Goal: Find specific page/section: Find specific page/section

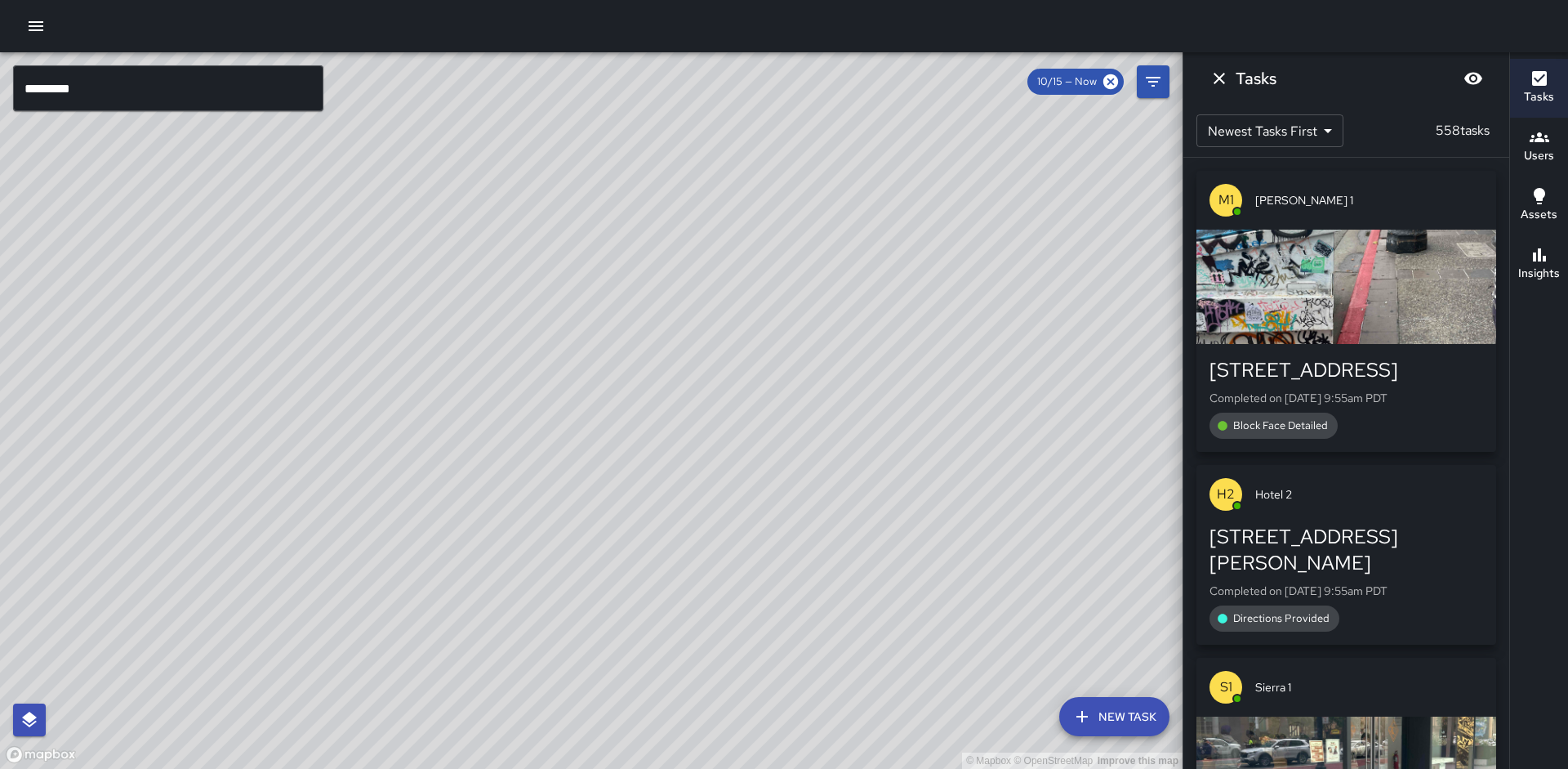
scroll to position [144, 0]
click at [1114, 82] on icon at bounding box center [1110, 82] width 15 height 15
click at [1153, 73] on icon "Filters" at bounding box center [1153, 82] width 20 height 20
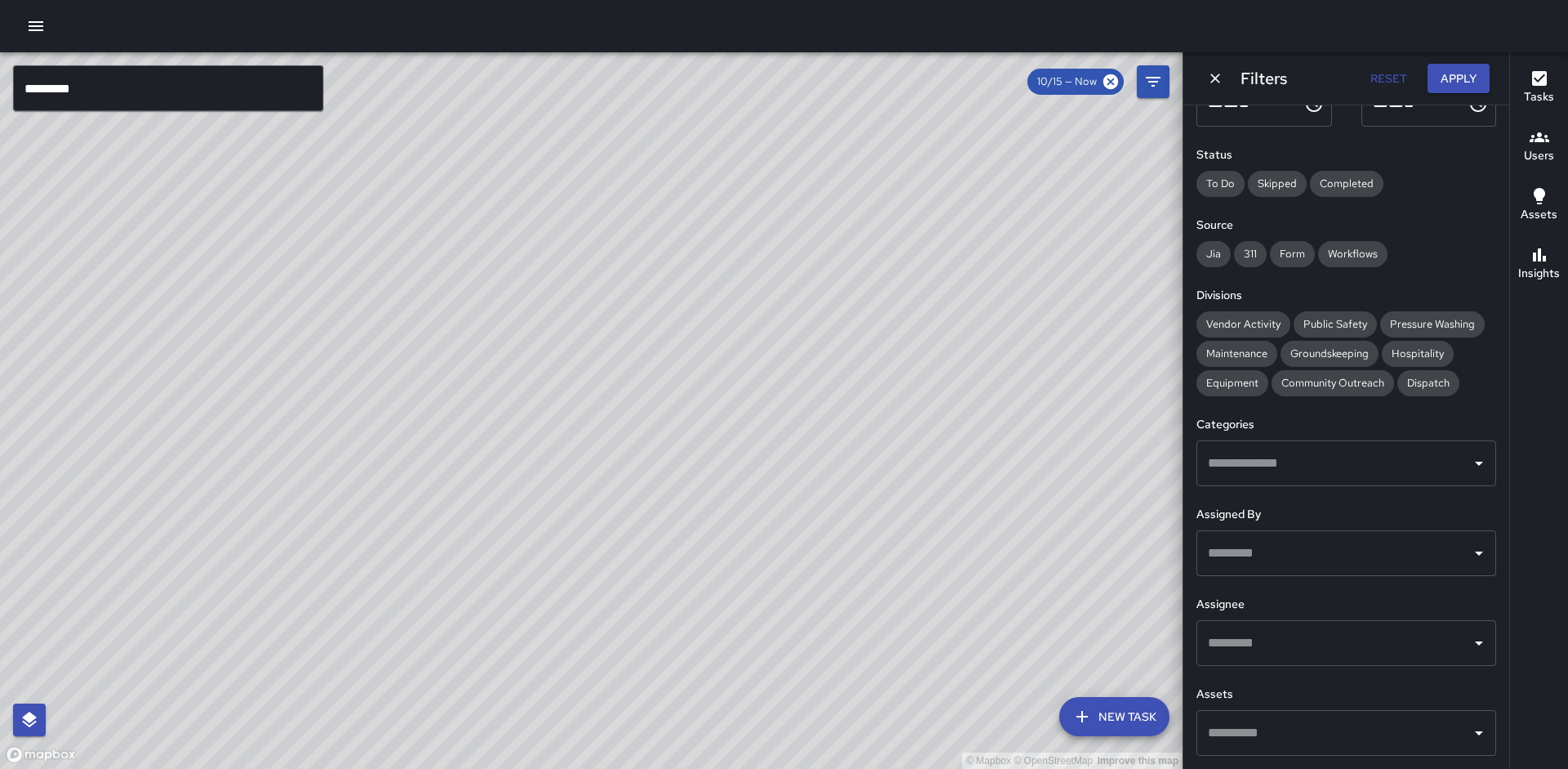
click at [1226, 646] on input "text" at bounding box center [1333, 643] width 261 height 31
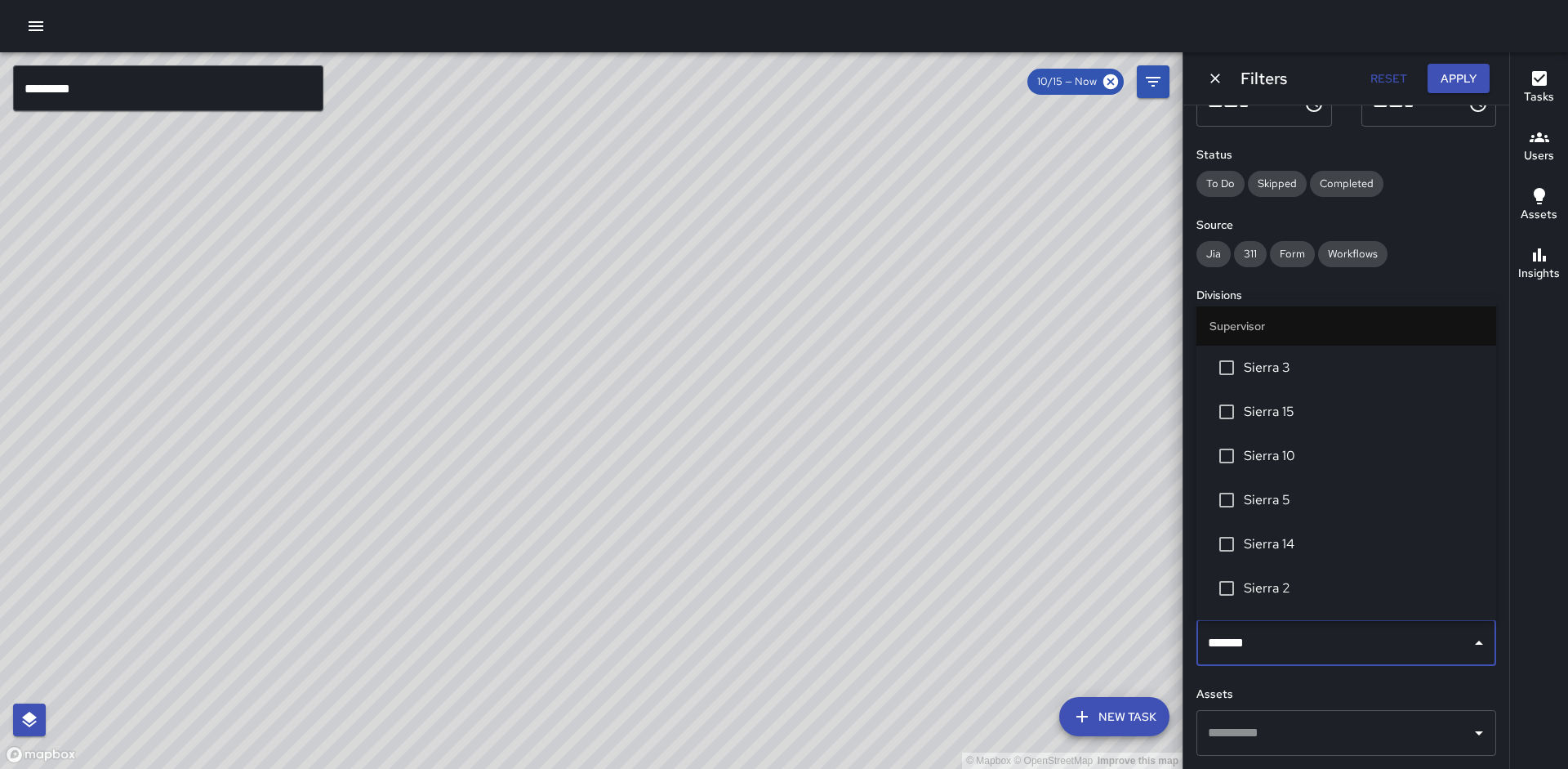
type input "********"
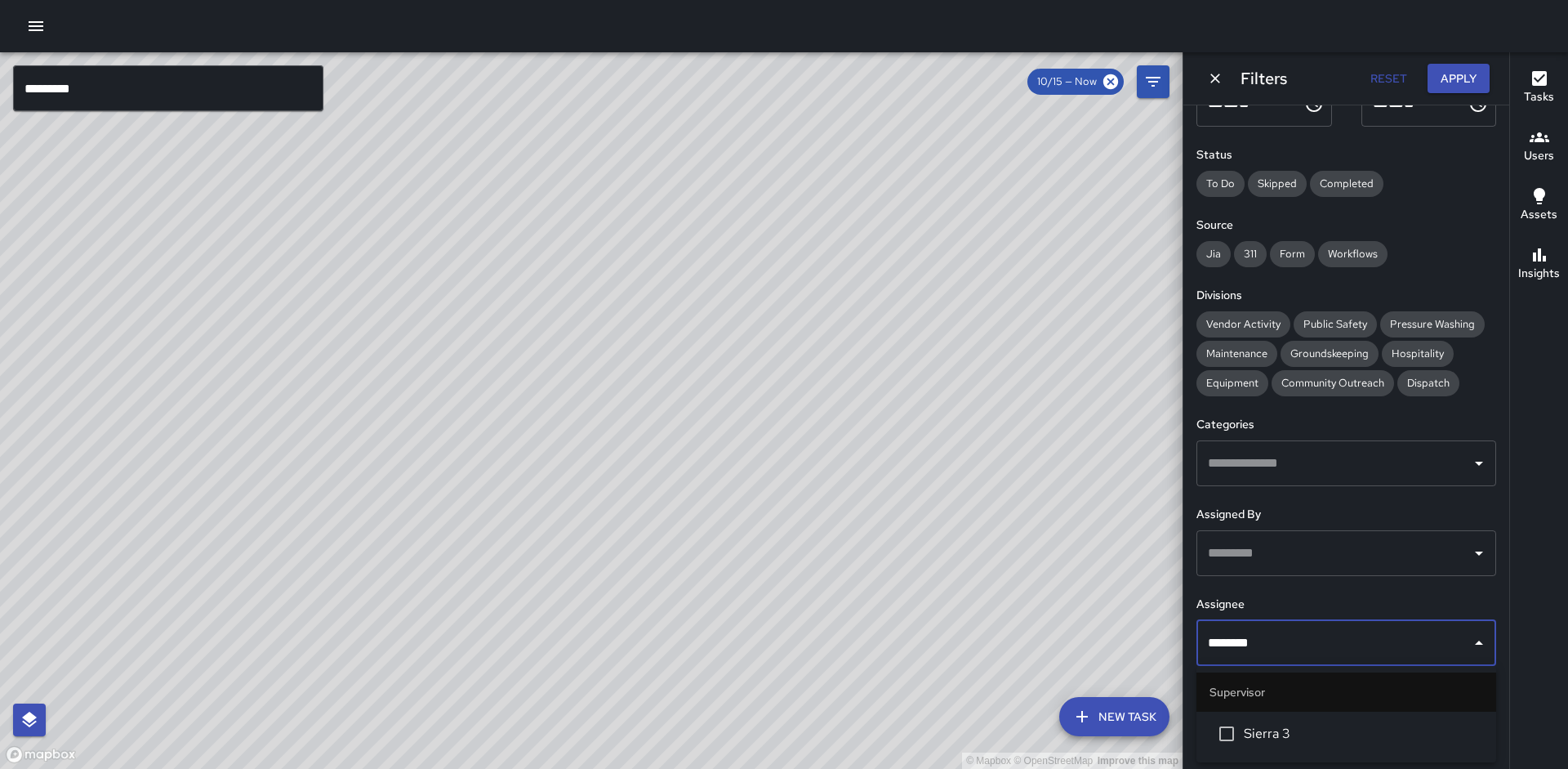
click at [1249, 729] on span "Sierra 3" at bounding box center [1363, 734] width 240 height 20
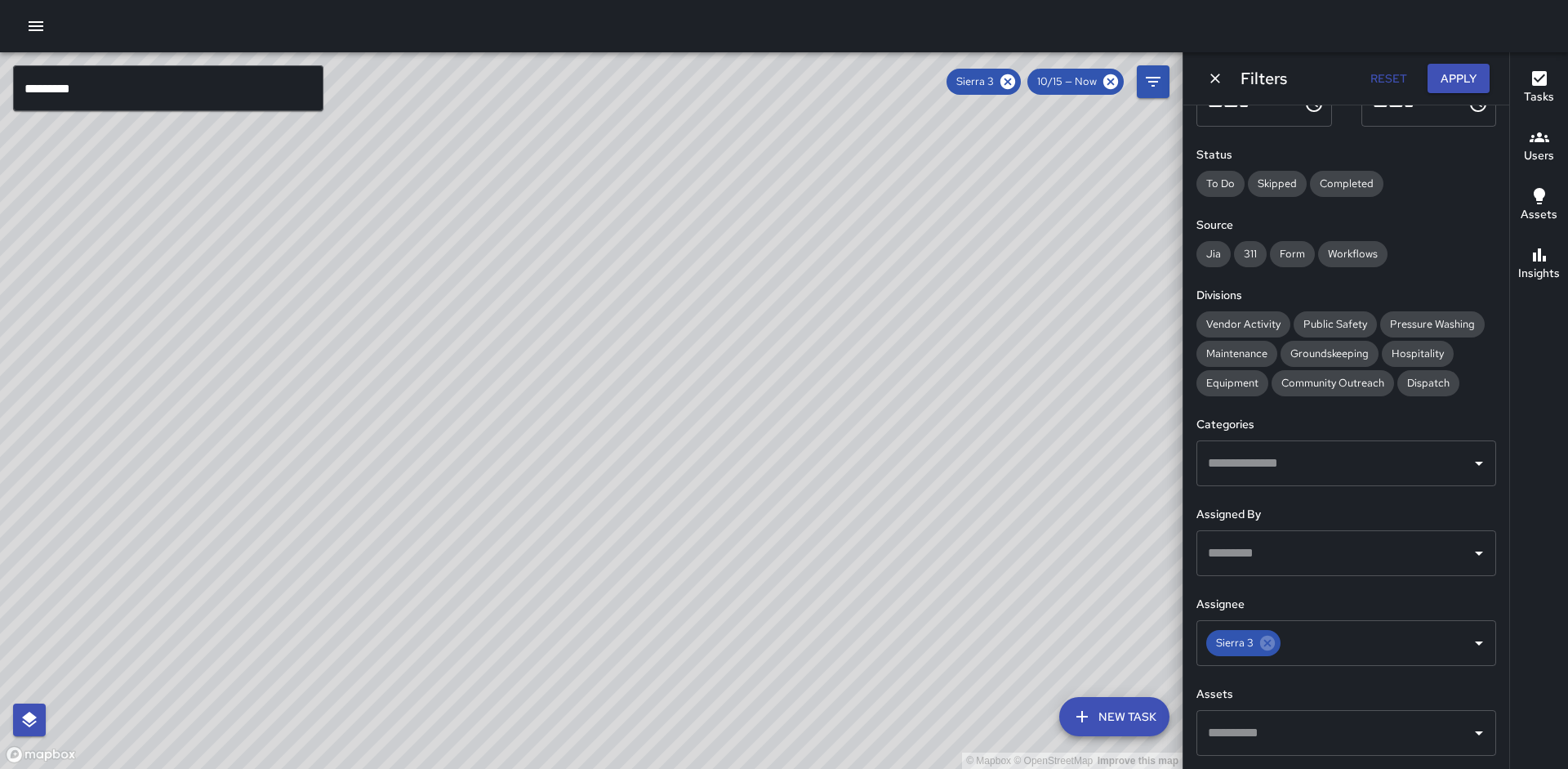
drag, startPoint x: 888, startPoint y: 157, endPoint x: 745, endPoint y: 475, distance: 348.7
click at [745, 475] on div "© Mapbox © OpenStreetMap Improve this map" at bounding box center [591, 411] width 1182 height 716
drag, startPoint x: 637, startPoint y: 355, endPoint x: 585, endPoint y: 407, distance: 73.5
click at [585, 407] on div "© Mapbox © OpenStreetMap Improve this map" at bounding box center [591, 411] width 1182 height 716
click at [1112, 81] on icon at bounding box center [1111, 82] width 18 height 18
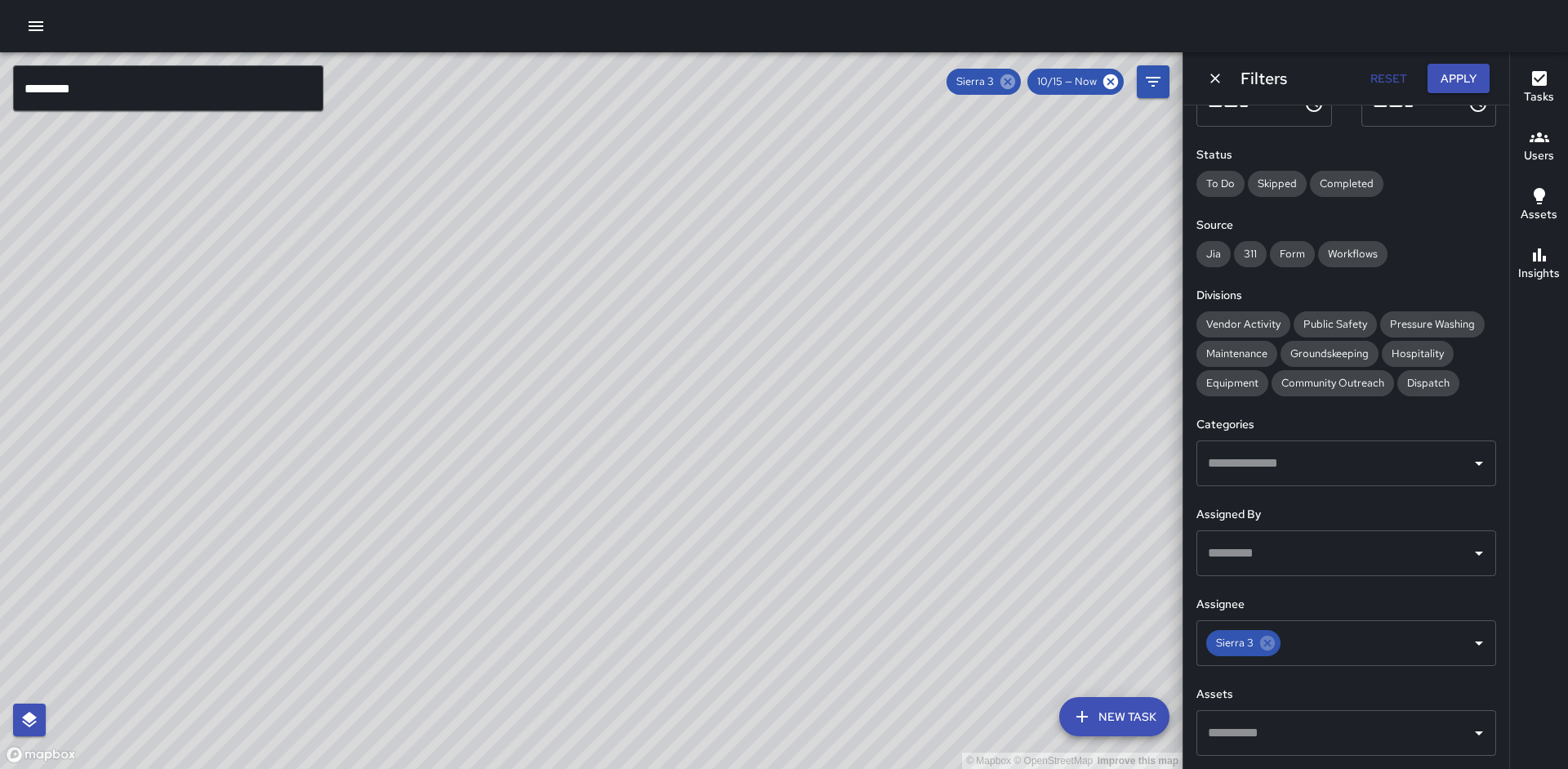
click at [1007, 86] on icon at bounding box center [1007, 82] width 15 height 15
